Goal: Task Accomplishment & Management: Manage account settings

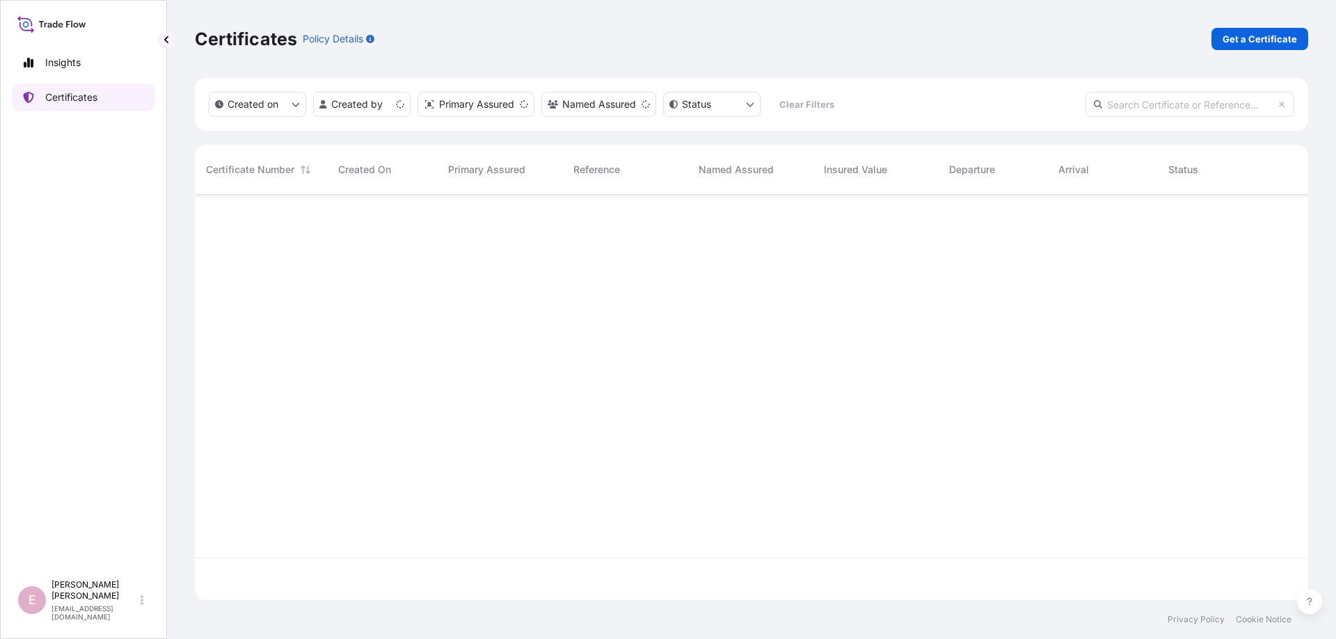
scroll to position [413, 1113]
click at [1149, 106] on input "text" at bounding box center [1189, 104] width 209 height 25
paste input "[PHONE_NUMBER]"
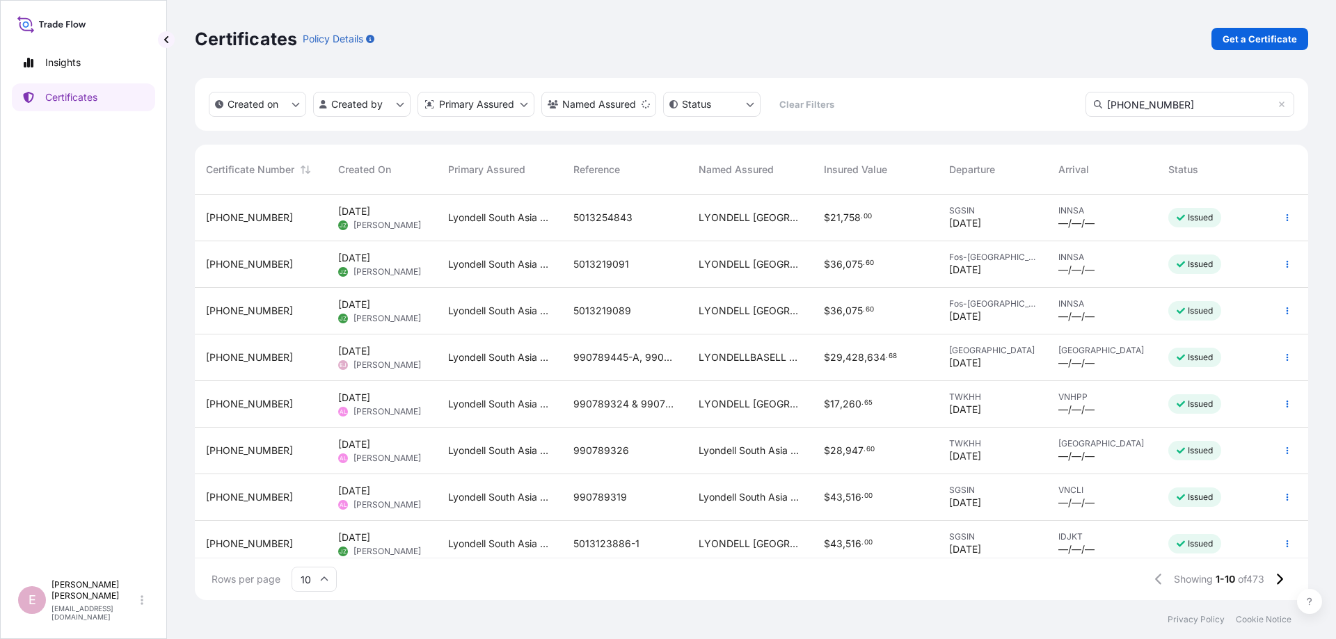
type input "[PHONE_NUMBER]"
click at [314, 574] on input "10" at bounding box center [313, 579] width 45 height 25
click at [328, 540] on div "50" at bounding box center [314, 541] width 34 height 26
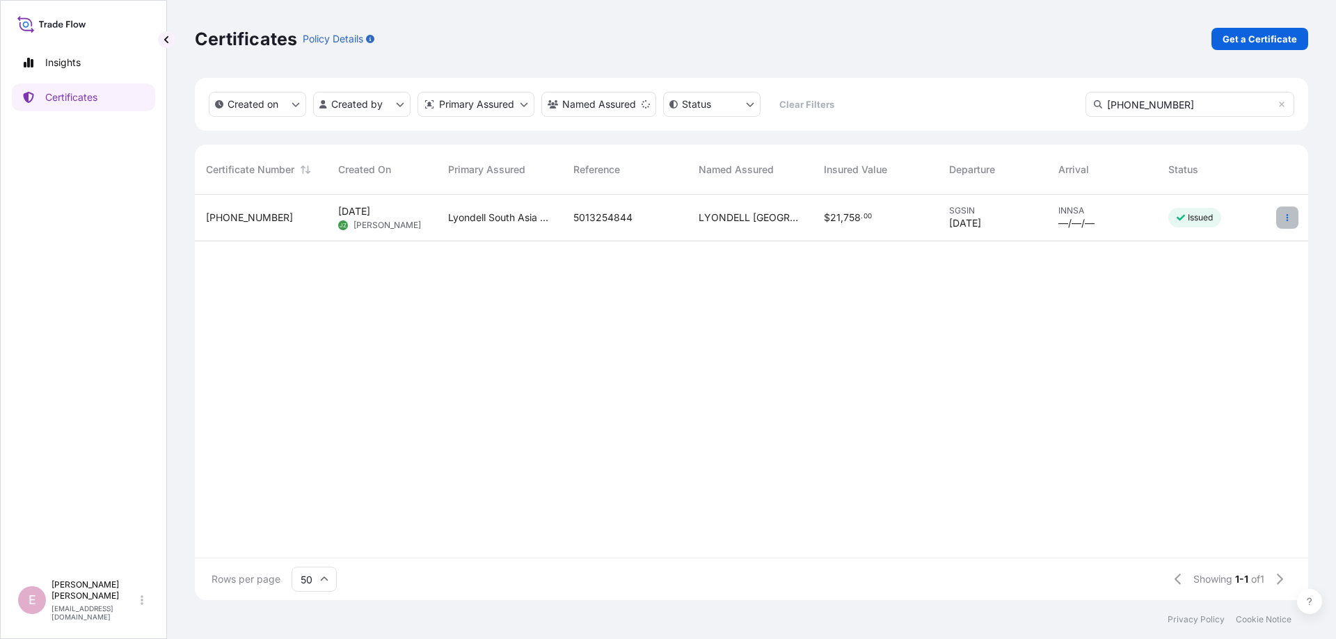
click at [1295, 214] on button "button" at bounding box center [1287, 218] width 22 height 22
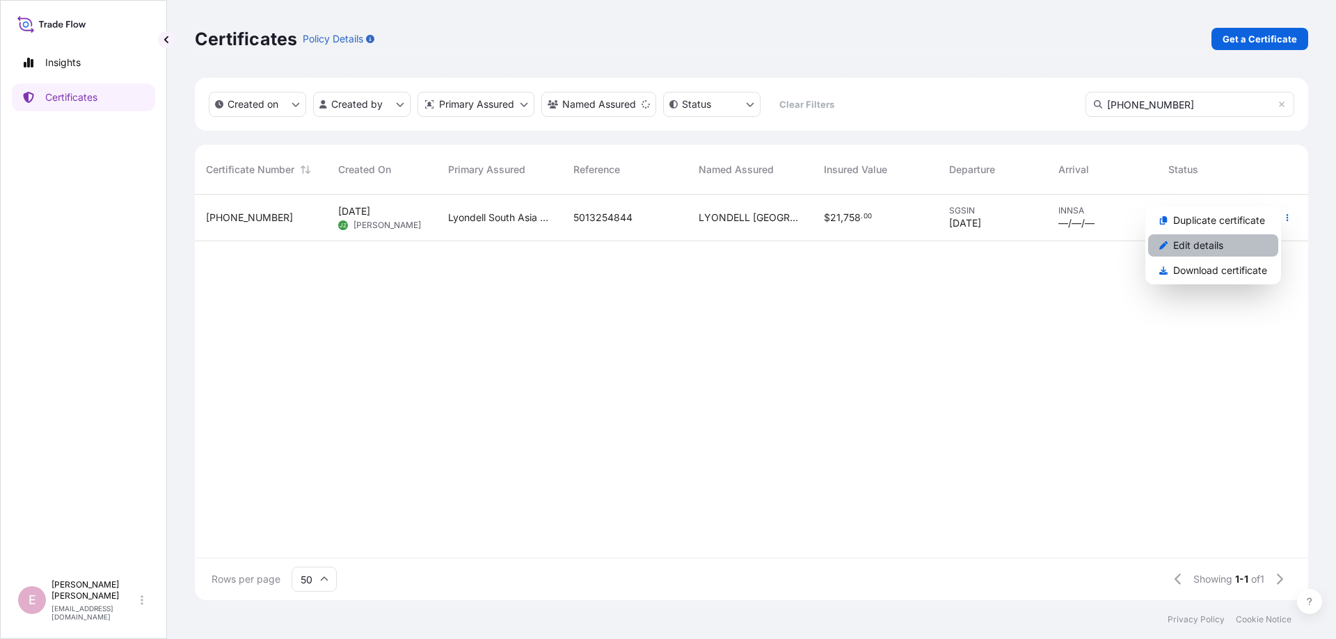
click at [1227, 242] on link "Edit details" at bounding box center [1213, 245] width 130 height 22
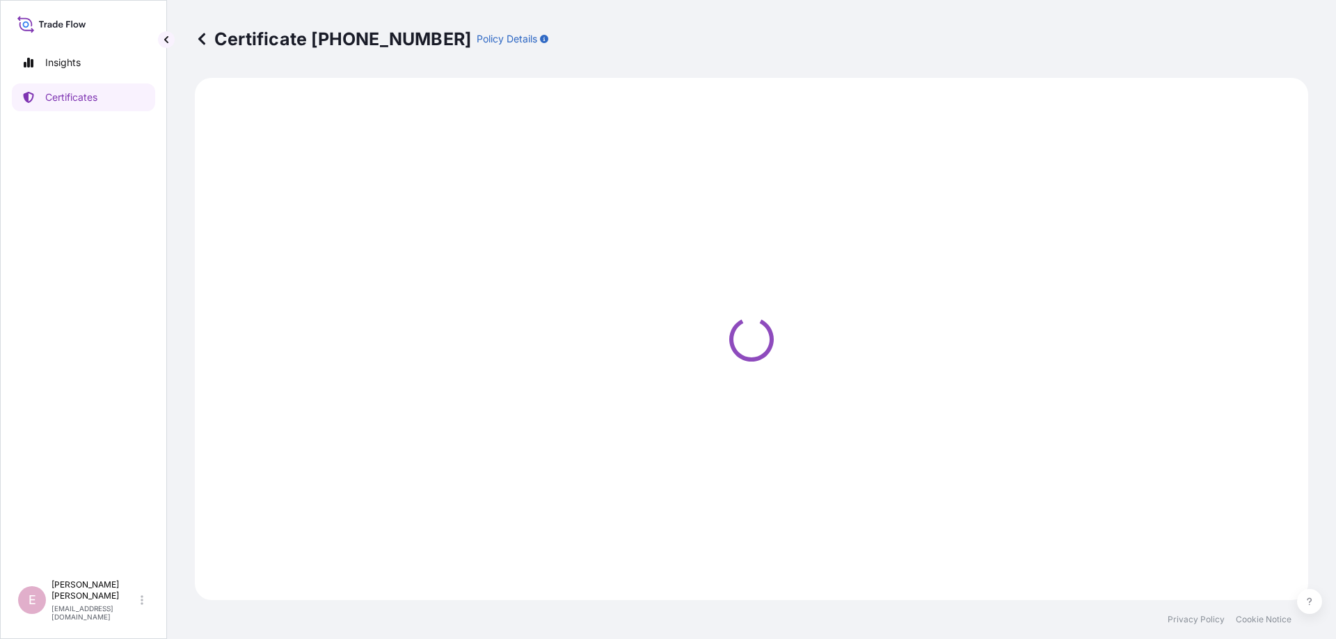
select select "Sea"
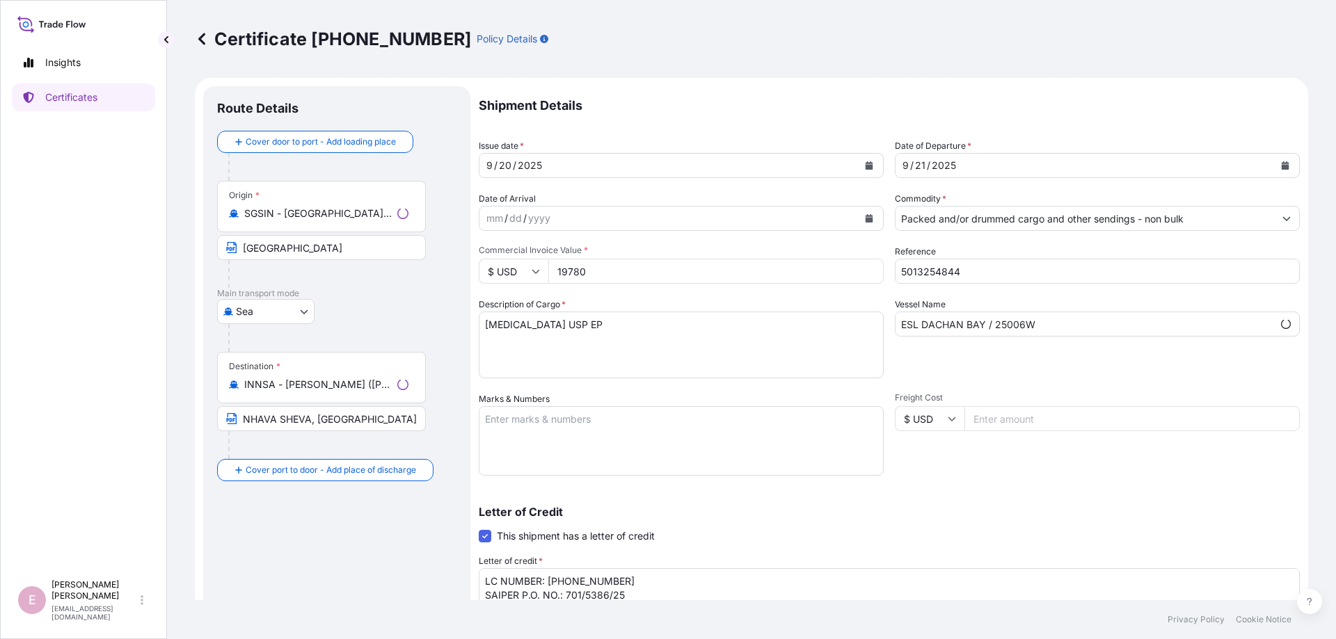
select select "32022"
click at [868, 168] on icon "Calendar" at bounding box center [869, 165] width 8 height 8
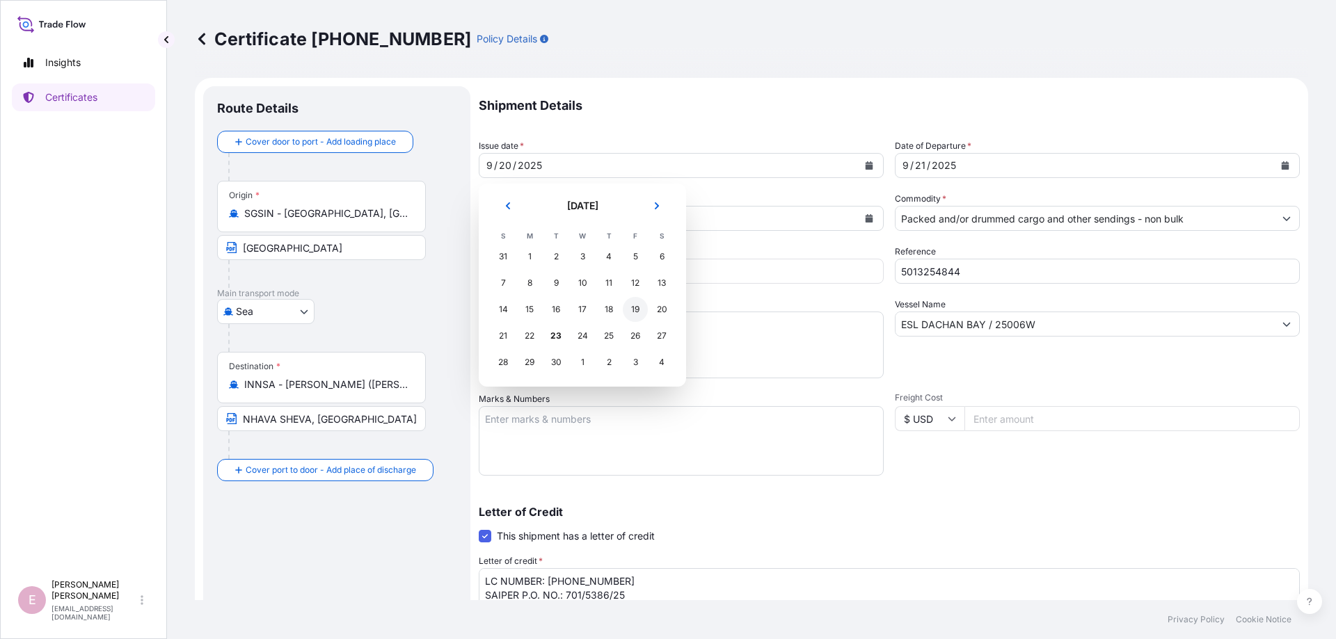
click at [635, 311] on div "19" at bounding box center [635, 309] width 25 height 25
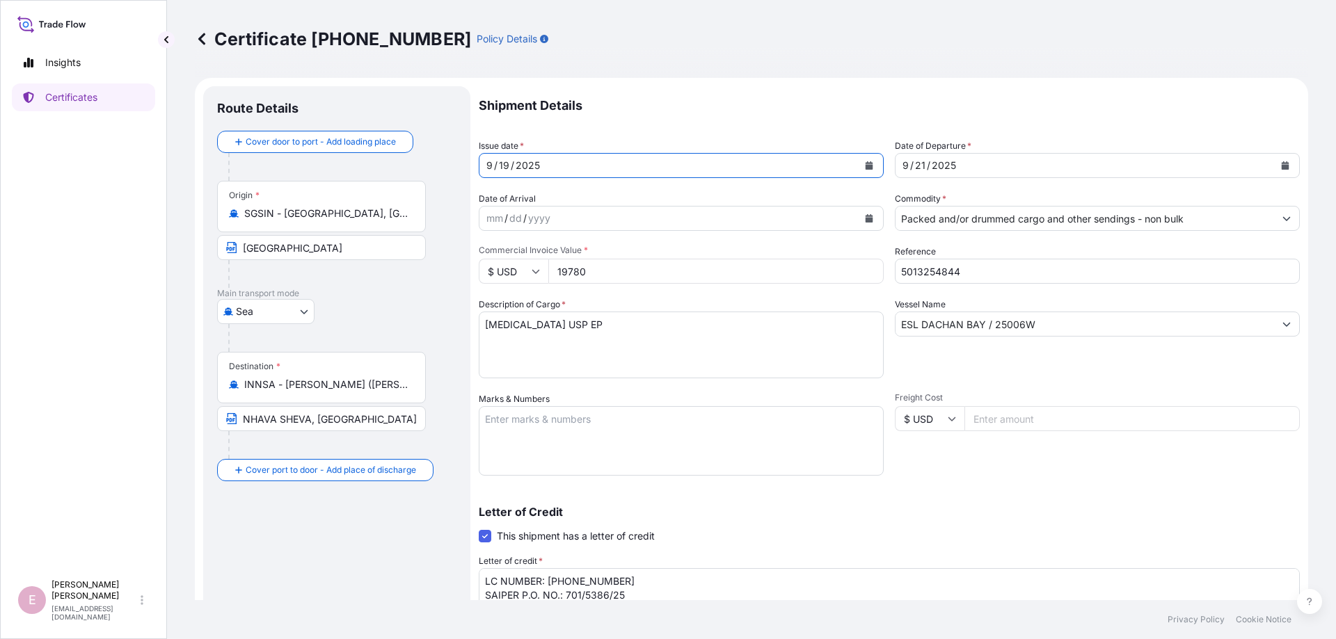
click at [1287, 164] on icon "Calendar" at bounding box center [1285, 165] width 8 height 8
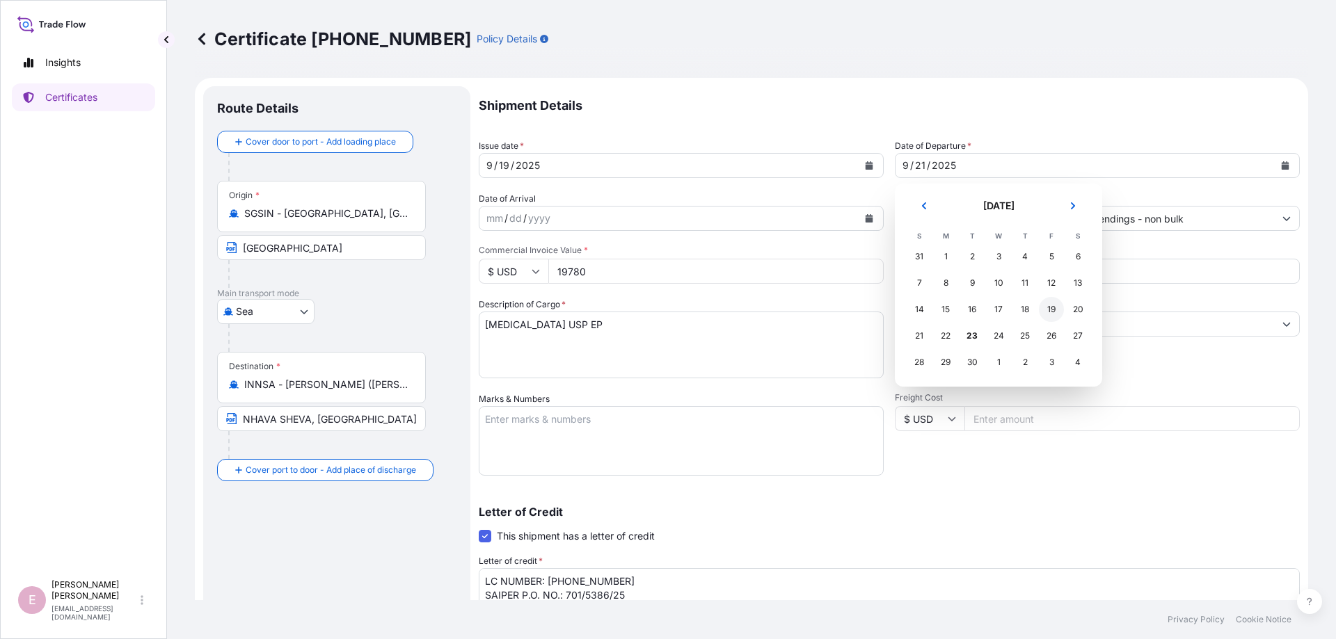
click at [1051, 308] on div "19" at bounding box center [1051, 309] width 25 height 25
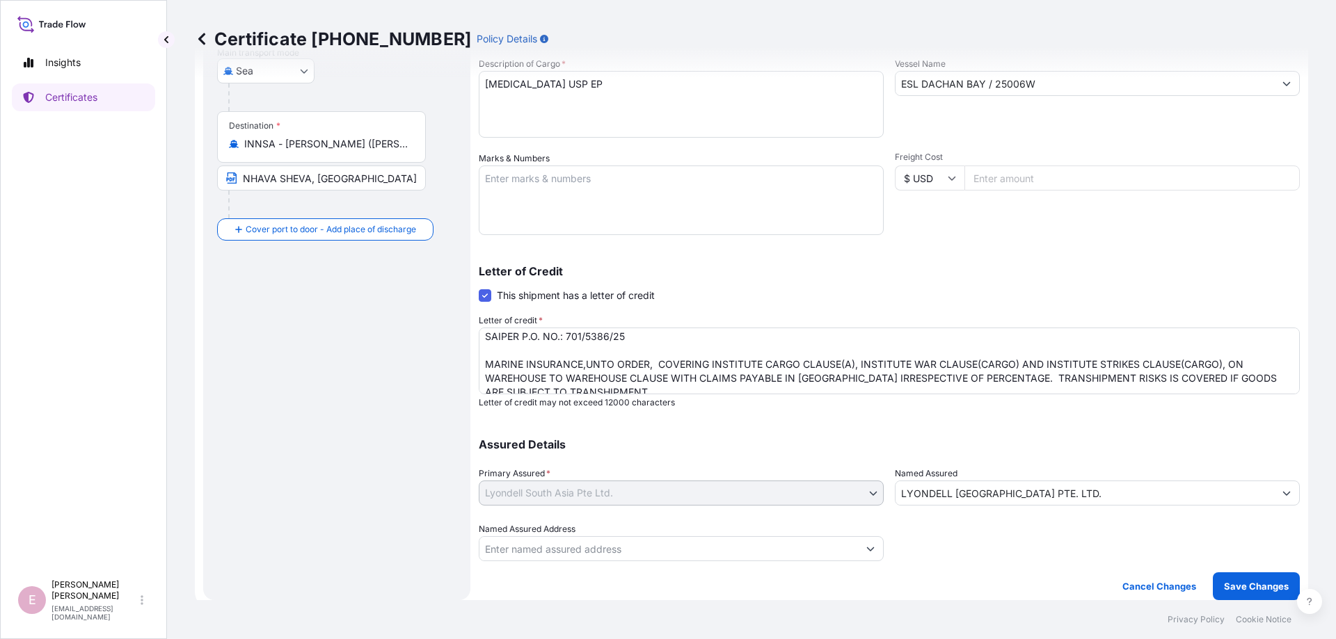
scroll to position [29, 0]
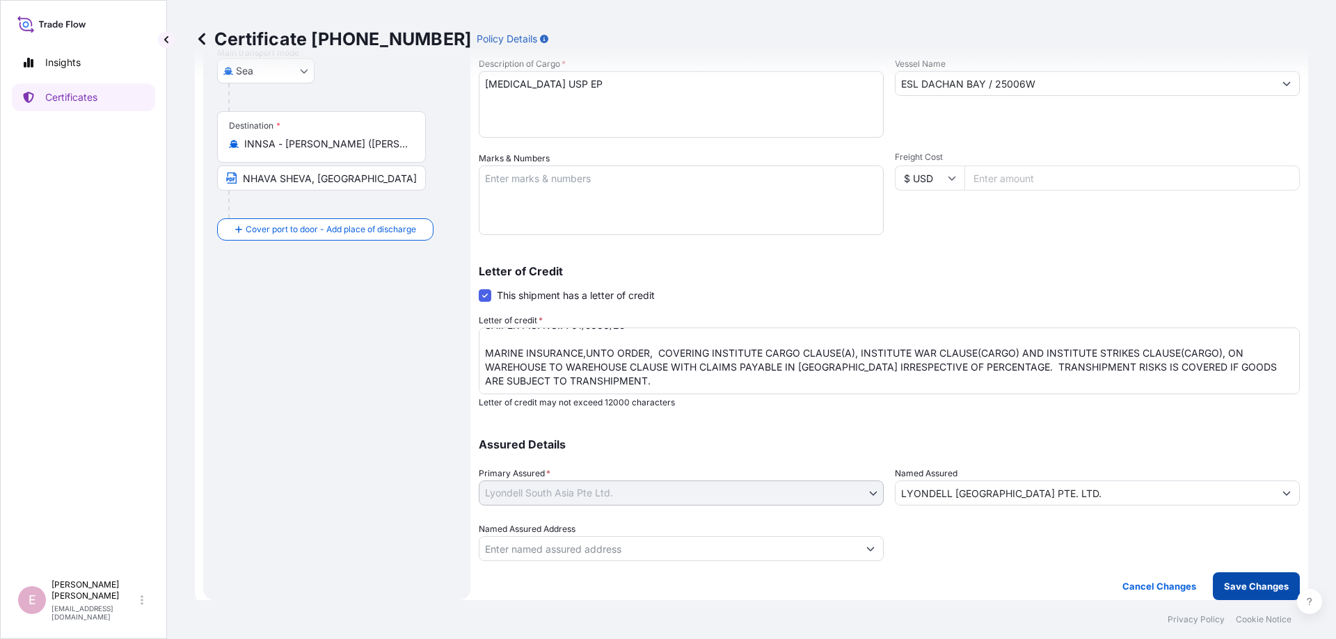
click at [1236, 586] on p "Save Changes" at bounding box center [1256, 587] width 65 height 14
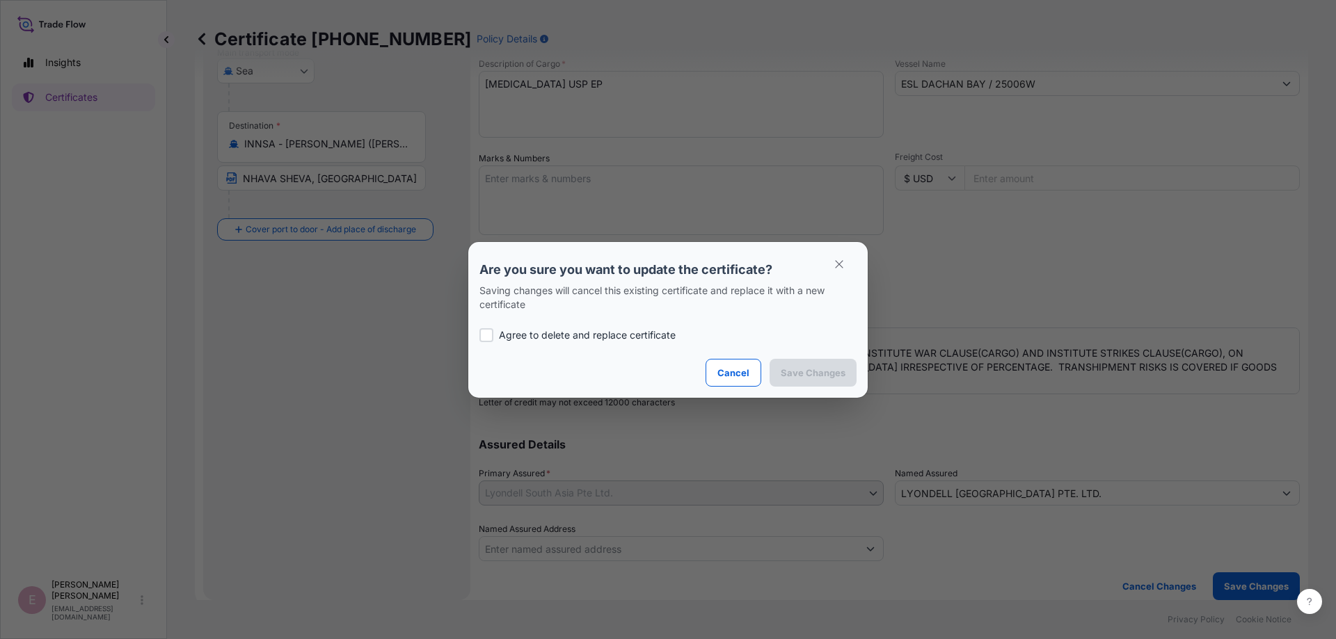
click at [490, 336] on div at bounding box center [486, 335] width 14 height 14
checkbox input "true"
click at [810, 380] on button "Save Changes" at bounding box center [812, 373] width 87 height 28
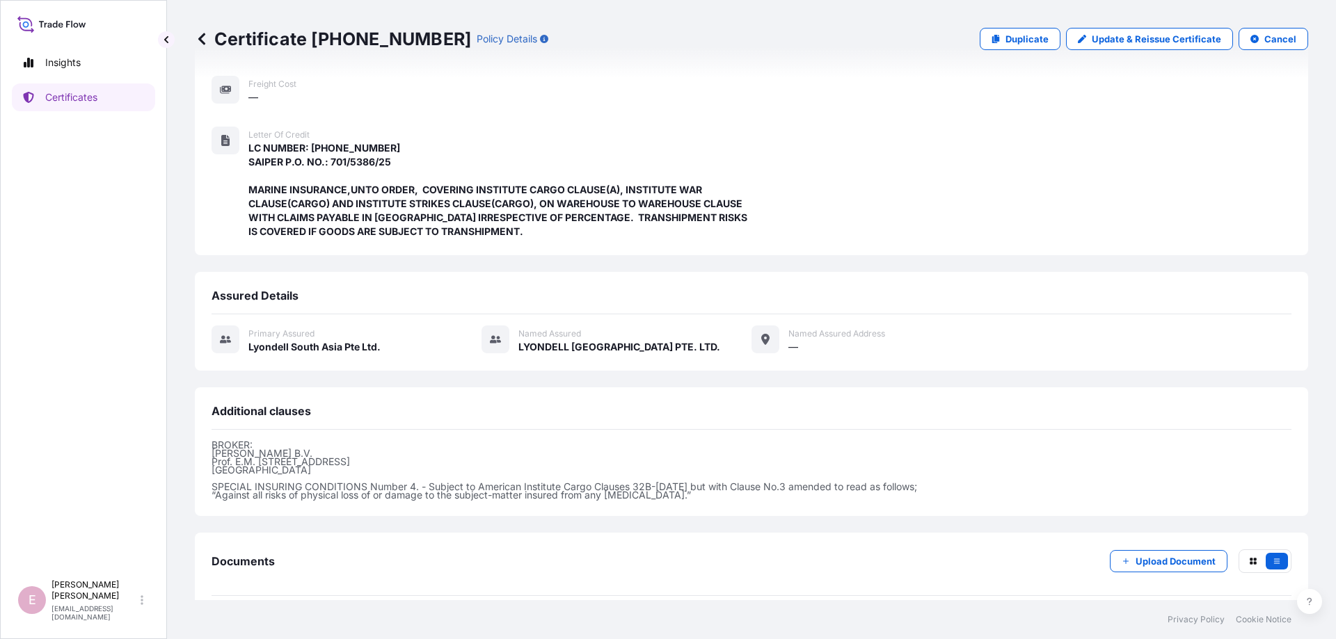
scroll to position [302, 0]
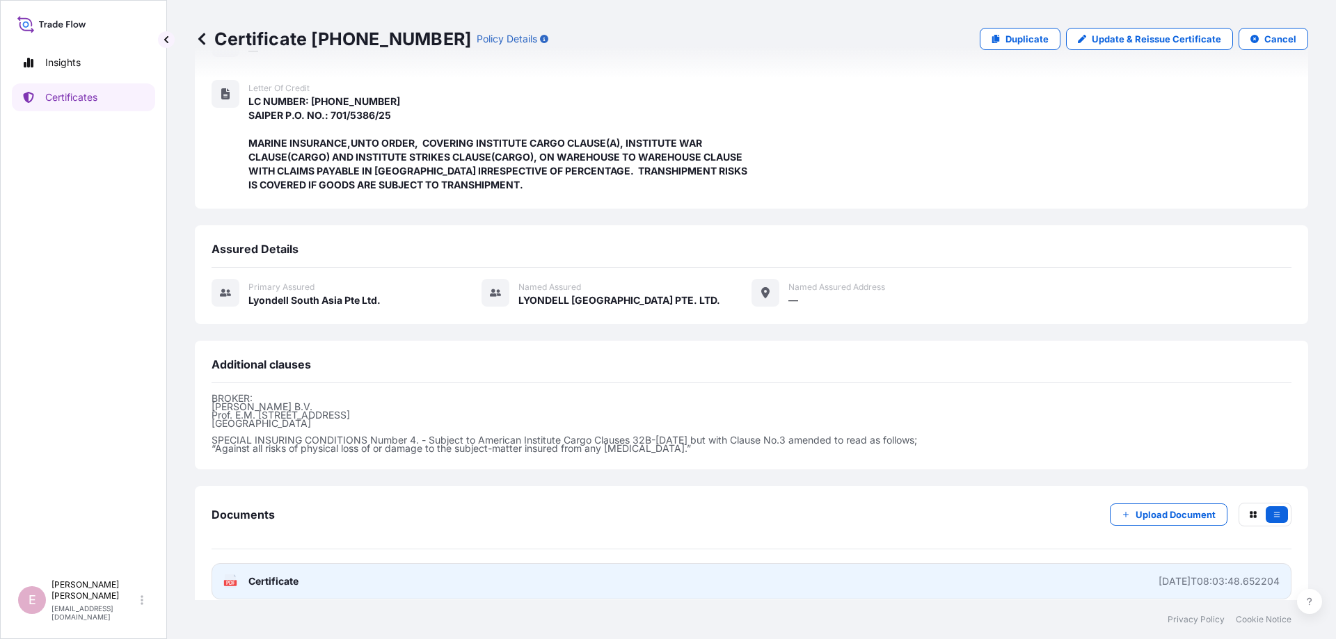
click at [230, 581] on text "PDF" at bounding box center [230, 583] width 9 height 5
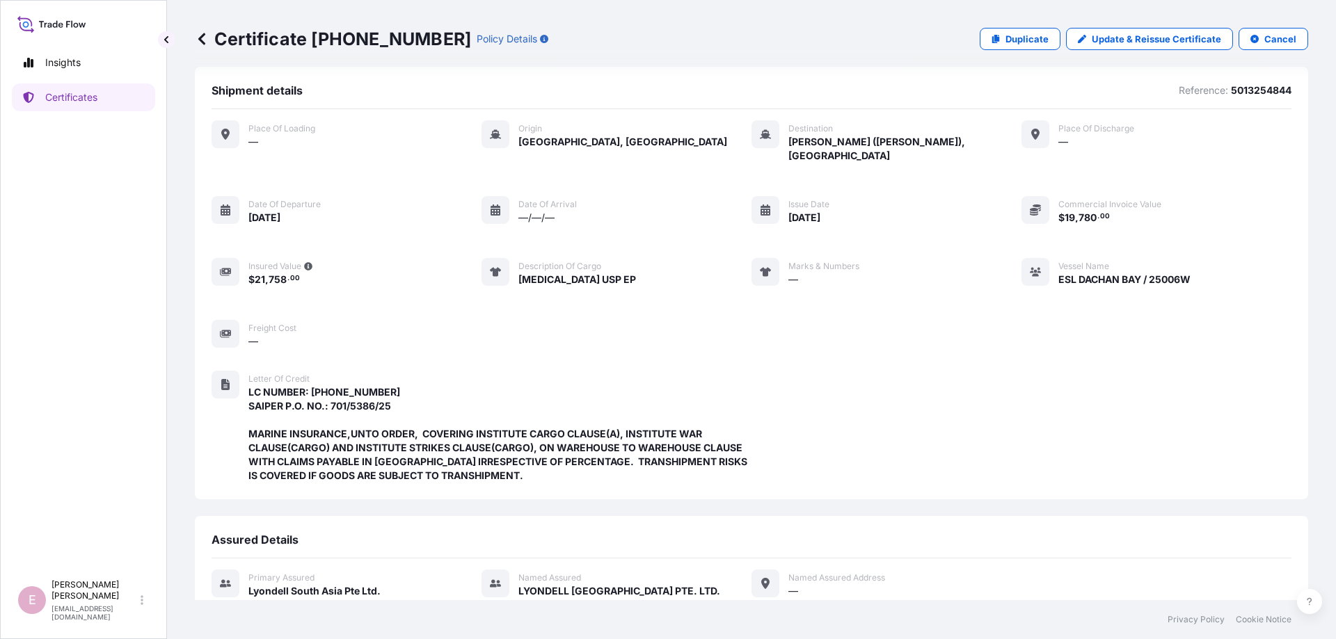
scroll to position [0, 0]
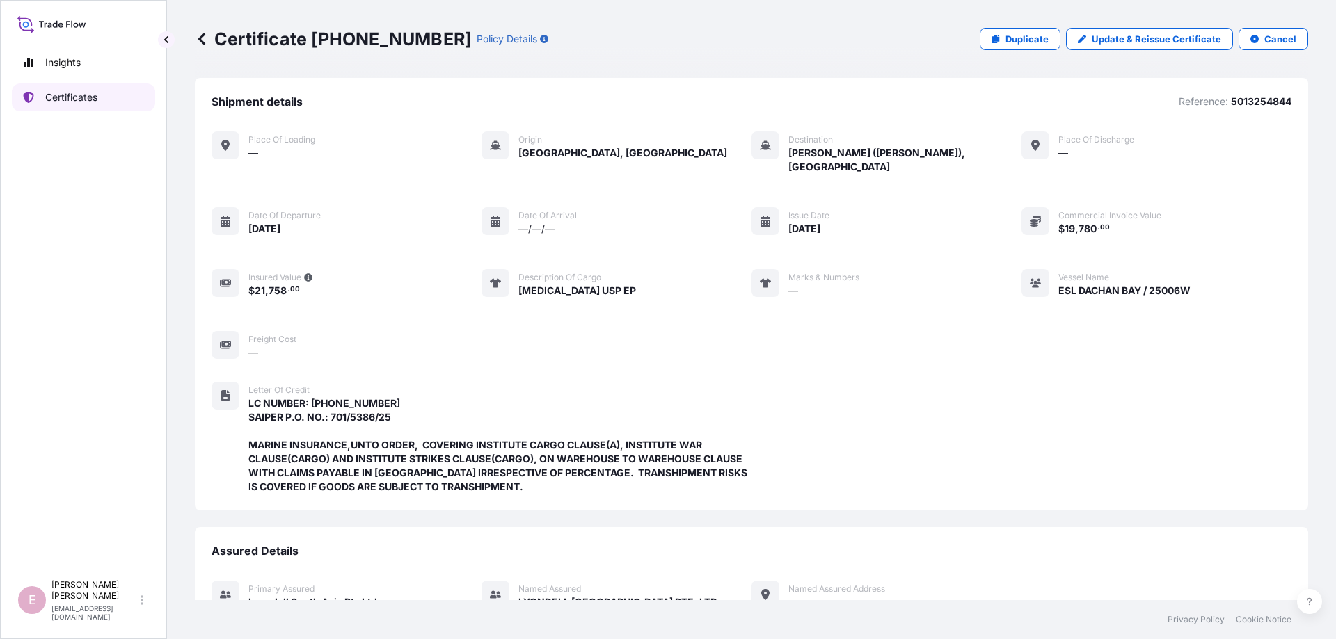
click at [67, 93] on p "Certificates" at bounding box center [71, 97] width 52 height 14
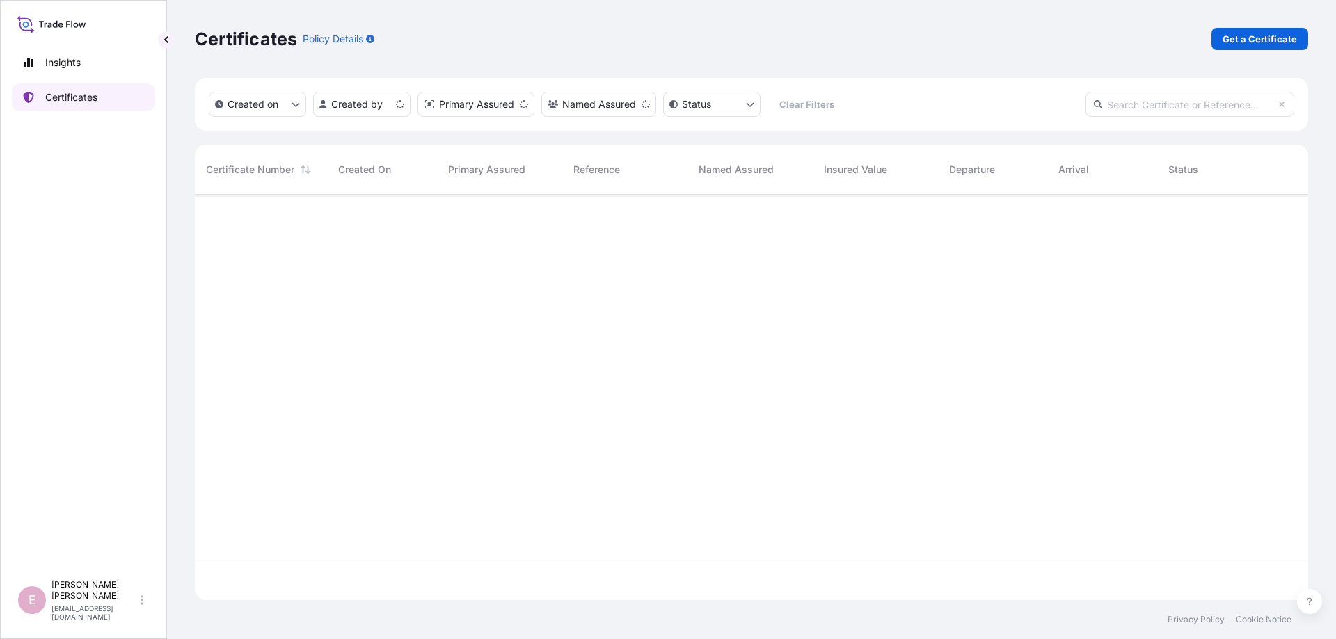
scroll to position [413, 1113]
click at [1164, 106] on input "text" at bounding box center [1189, 104] width 209 height 25
paste input "[PHONE_NUMBER]"
type input "[PHONE_NUMBER]"
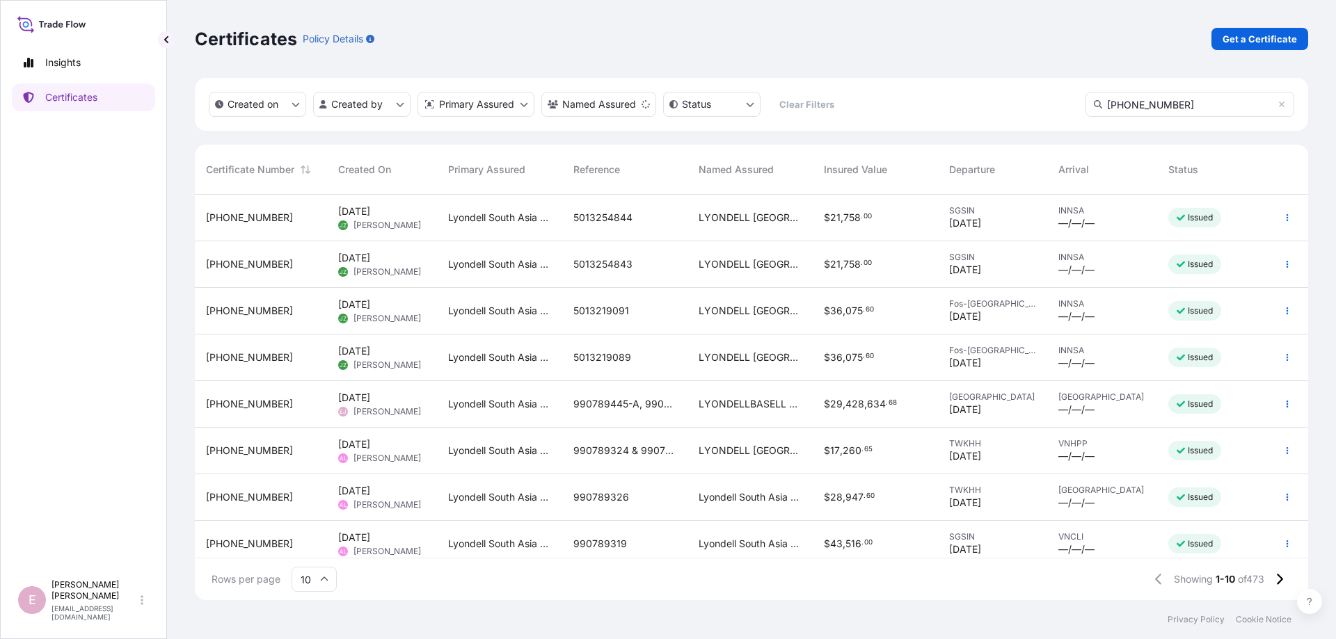
click at [316, 572] on input "10" at bounding box center [313, 579] width 45 height 25
click at [315, 548] on div "50" at bounding box center [314, 541] width 34 height 26
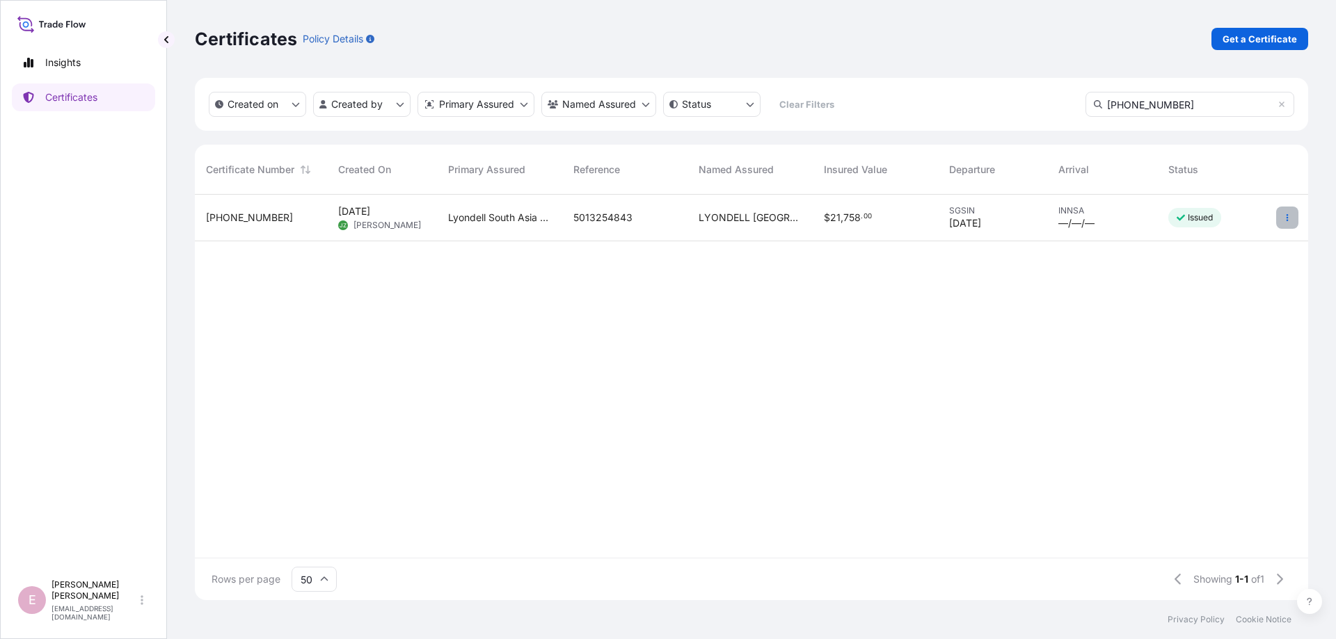
click at [1281, 219] on button "button" at bounding box center [1287, 218] width 22 height 22
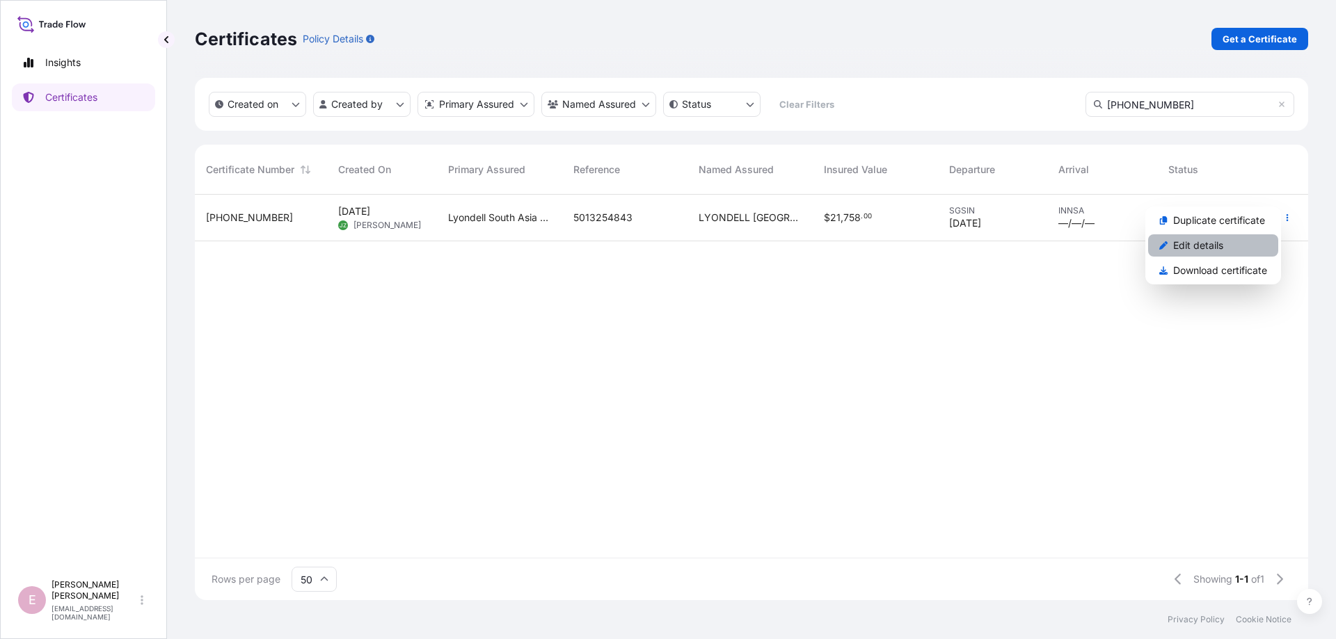
click at [1184, 247] on p "Edit details" at bounding box center [1198, 246] width 50 height 14
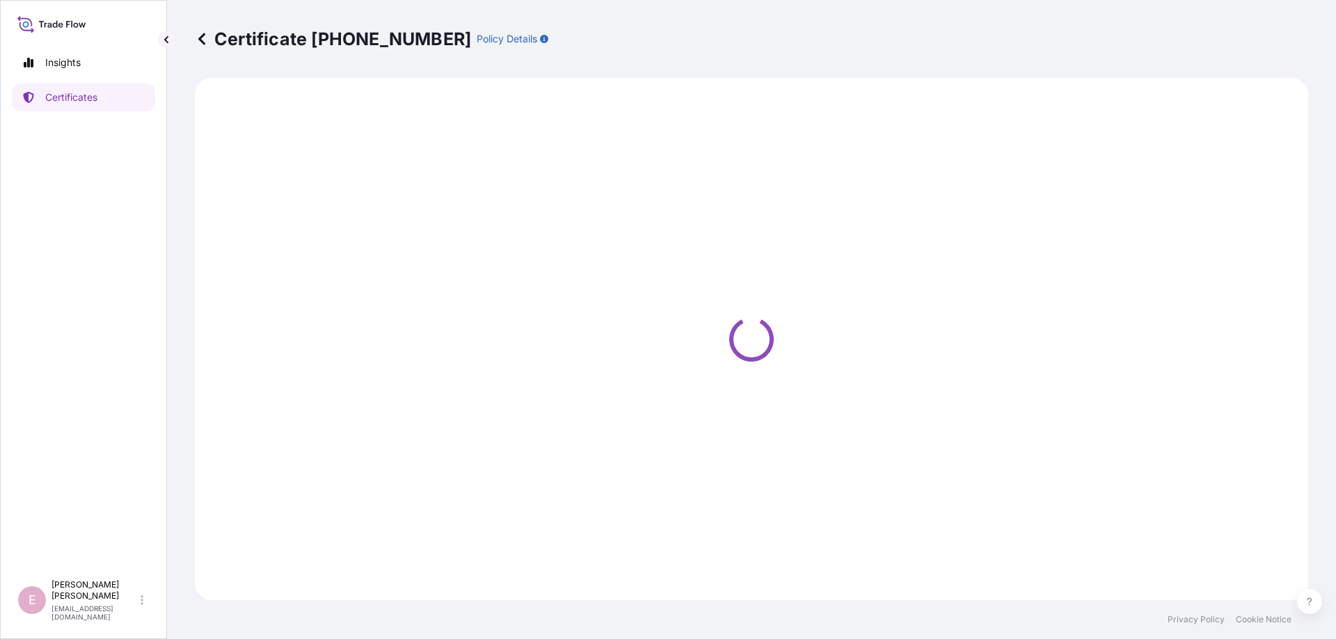
select select "Sea"
select select "32022"
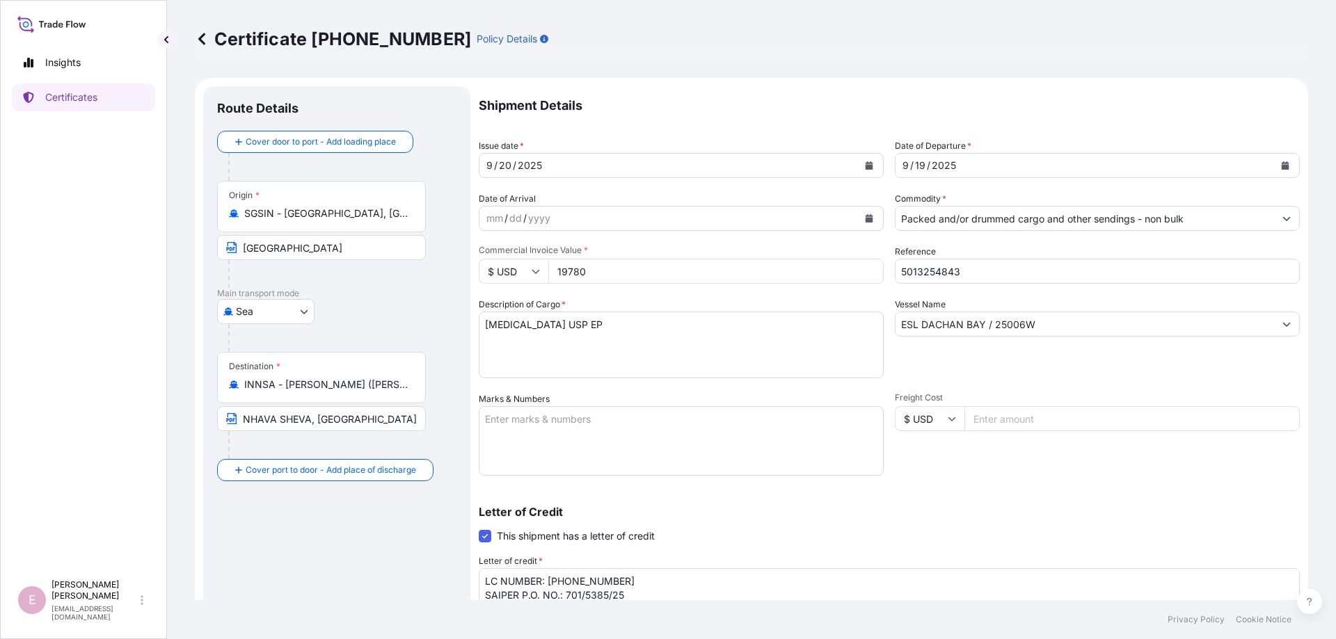
click at [872, 163] on icon "Calendar" at bounding box center [869, 165] width 8 height 8
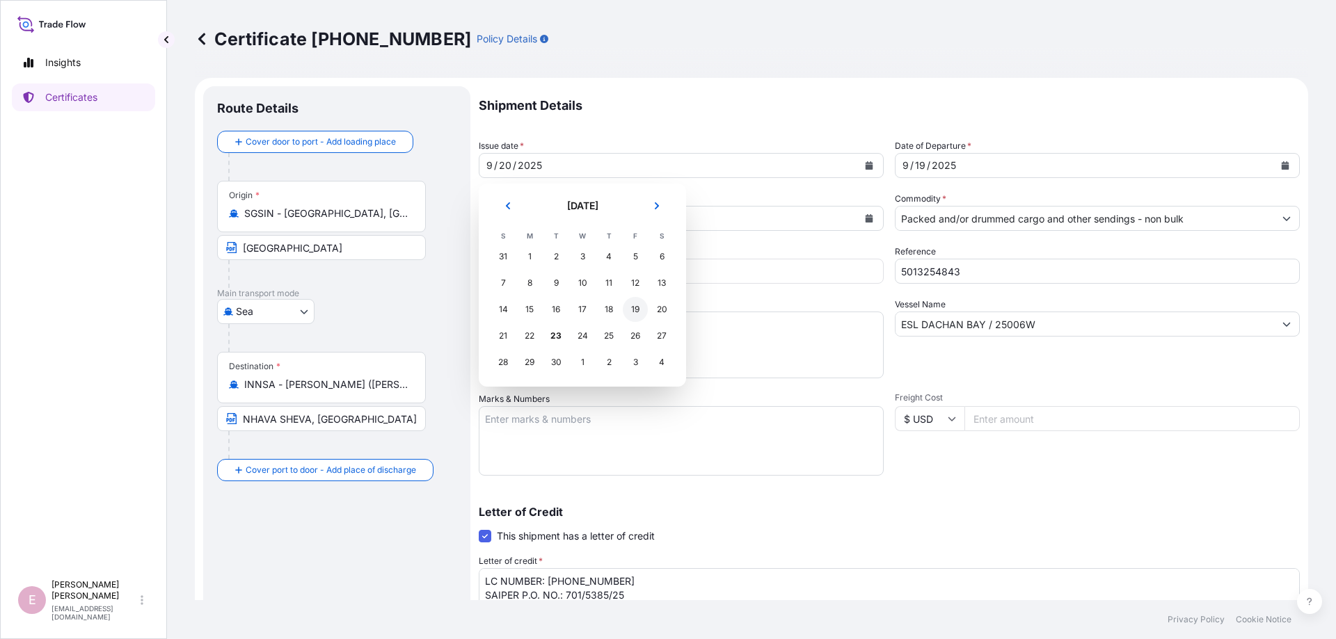
click at [639, 310] on div "19" at bounding box center [635, 309] width 25 height 25
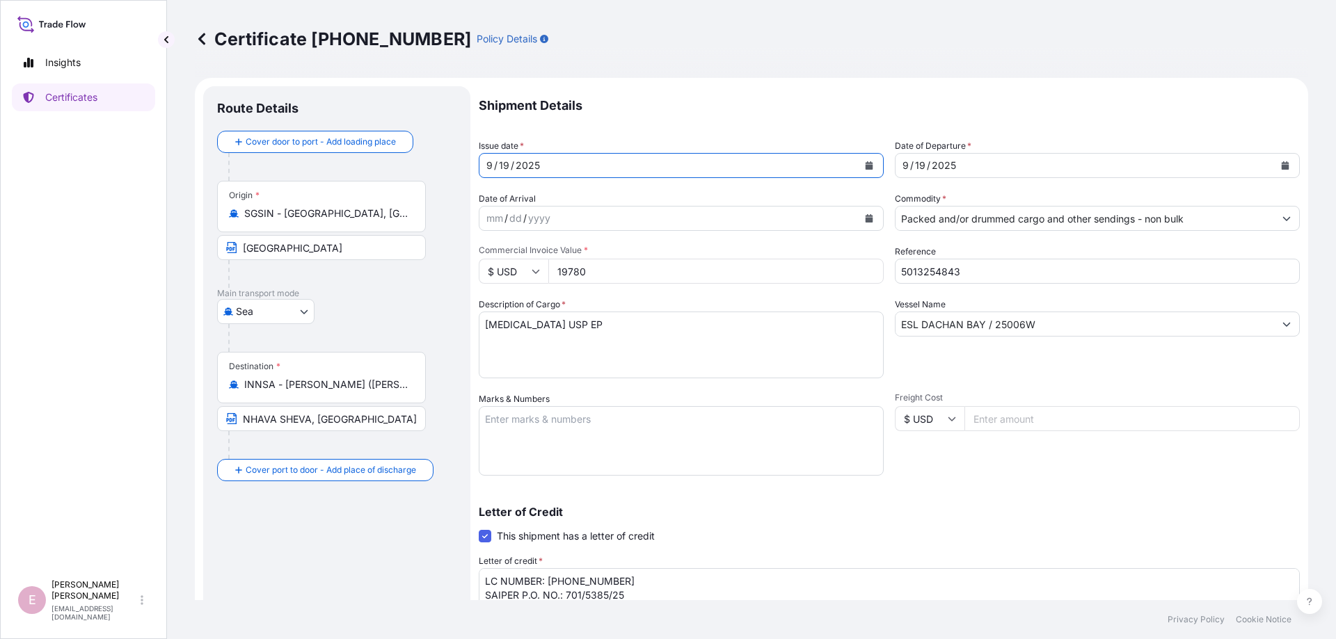
click at [1025, 490] on div "Letter of Credit This shipment has a letter of credit Letter of credit * LC NUM…" at bounding box center [889, 569] width 821 height 159
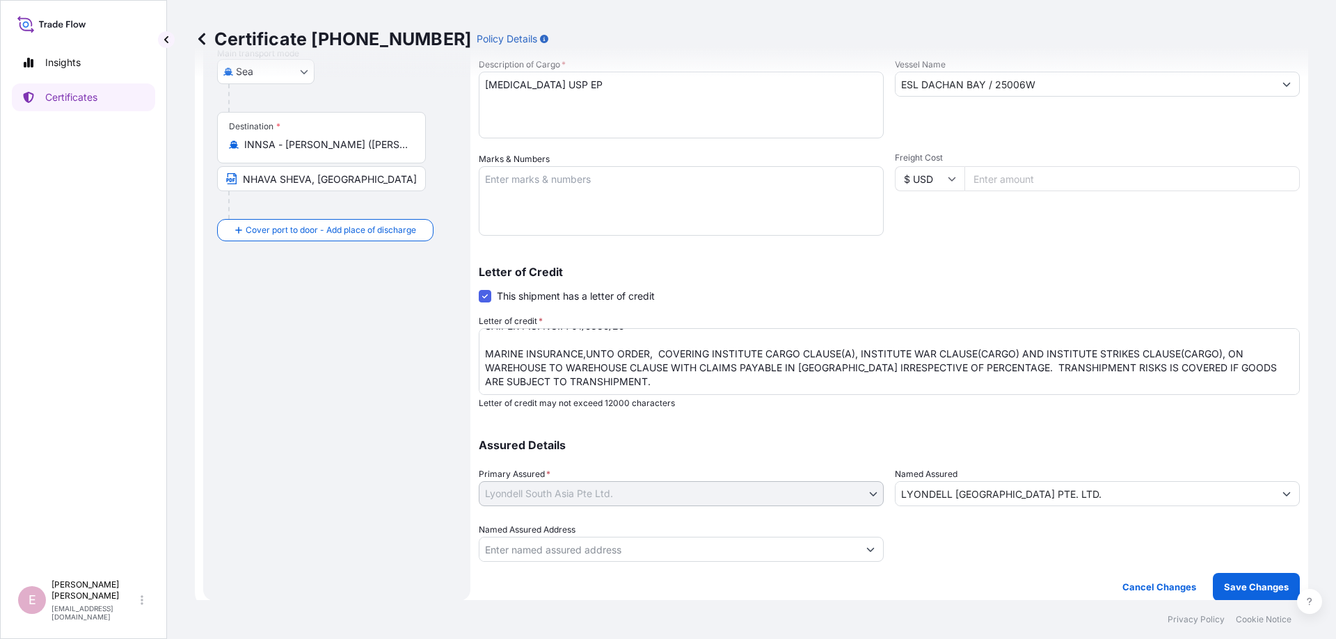
scroll to position [241, 0]
click at [1251, 588] on p "Save Changes" at bounding box center [1256, 587] width 65 height 14
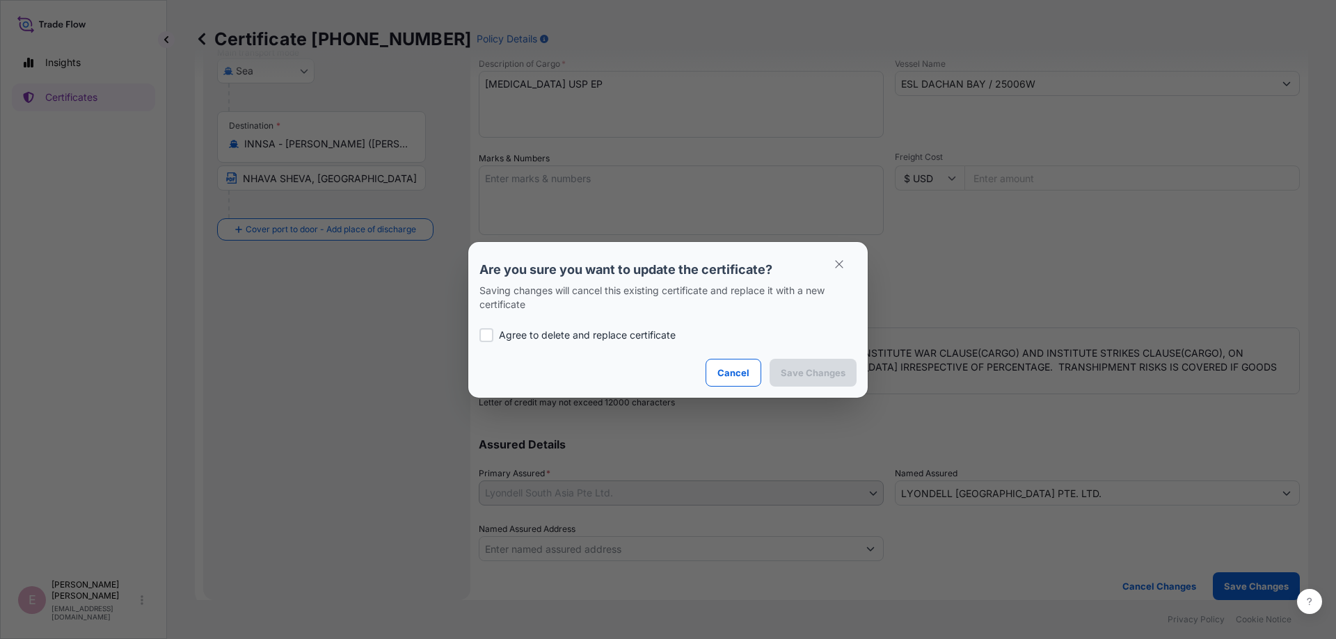
click at [486, 333] on div at bounding box center [486, 335] width 14 height 14
checkbox input "true"
click at [811, 375] on p "Save Changes" at bounding box center [813, 373] width 65 height 14
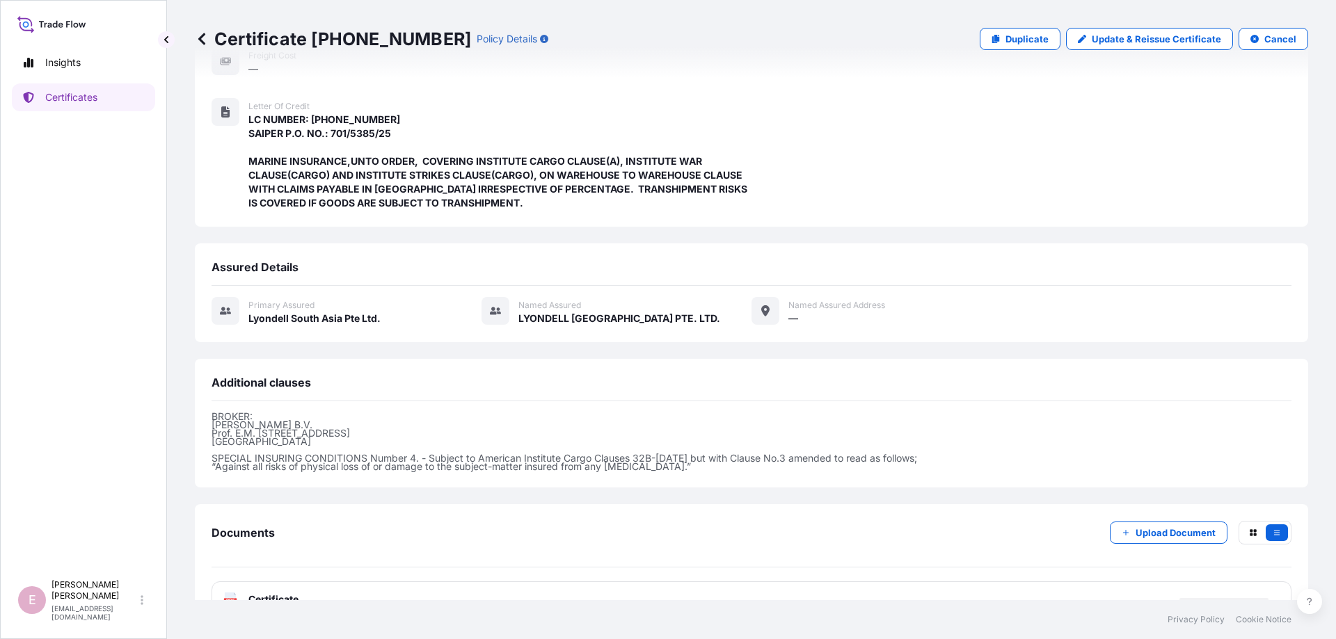
scroll to position [302, 0]
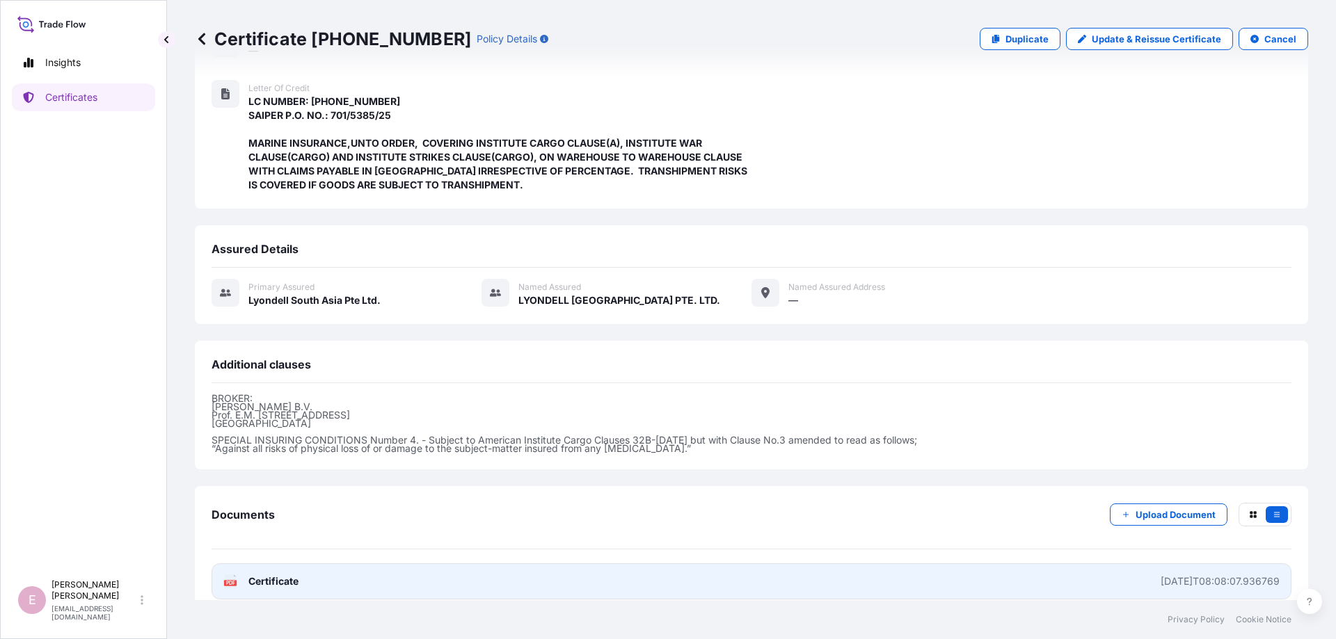
click at [230, 581] on text "PDF" at bounding box center [230, 583] width 9 height 5
